Goal: Check status: Check status

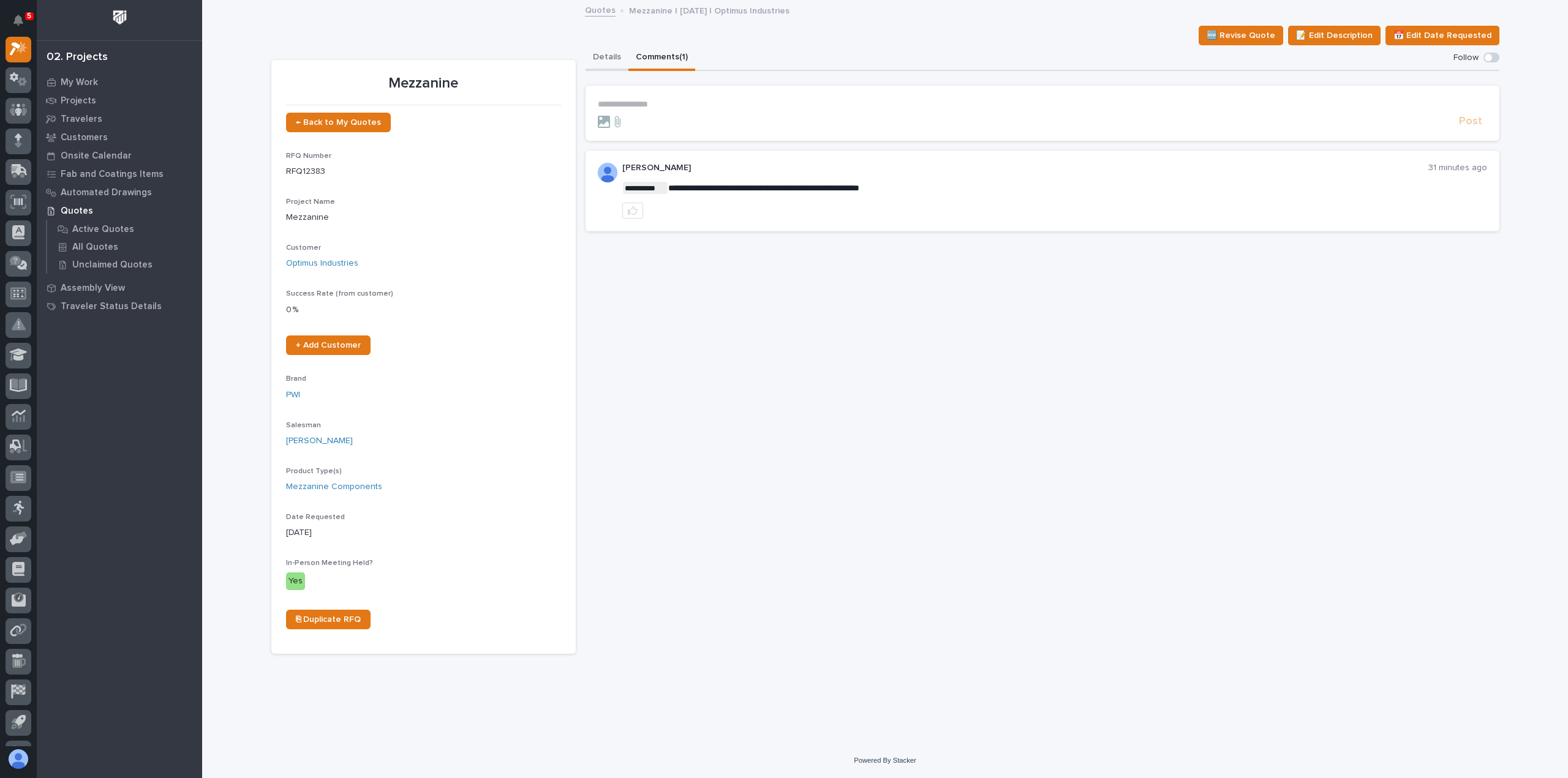
click at [609, 64] on button "Details" at bounding box center [607, 58] width 43 height 26
click at [634, 53] on button "Comments (1)" at bounding box center [661, 58] width 67 height 26
